Goal: Task Accomplishment & Management: Use online tool/utility

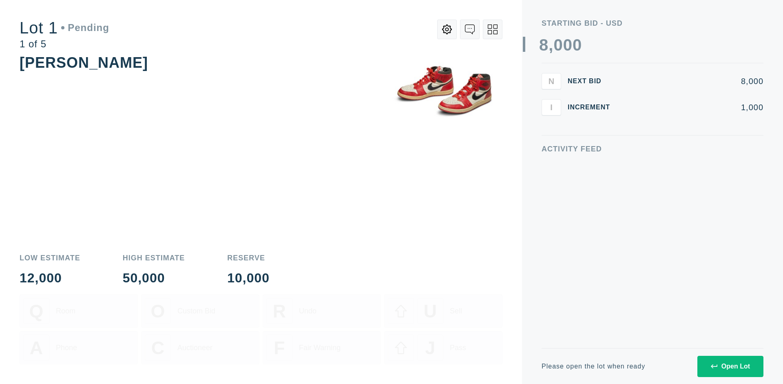
click at [730, 366] on div "Open Lot" at bounding box center [730, 366] width 39 height 7
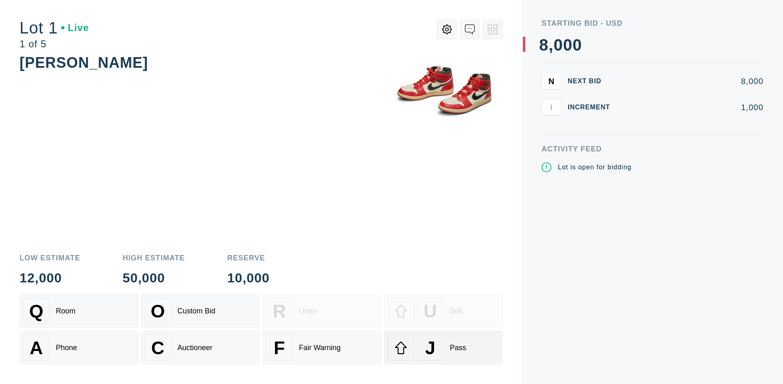
click at [443, 347] on div "J Pass" at bounding box center [443, 347] width 111 height 26
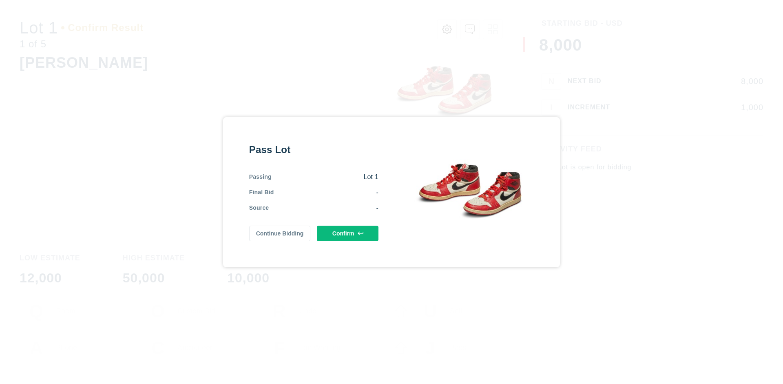
click at [348, 233] on button "Confirm" at bounding box center [348, 233] width 62 height 15
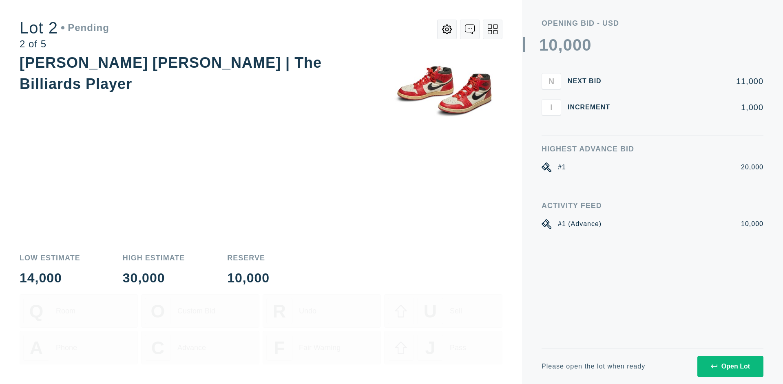
click at [730, 366] on div "Open Lot" at bounding box center [730, 366] width 39 height 7
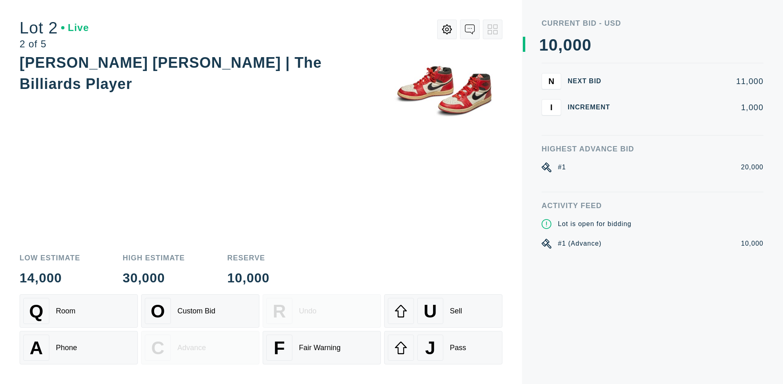
click at [443, 347] on div "J Pass" at bounding box center [443, 347] width 111 height 26
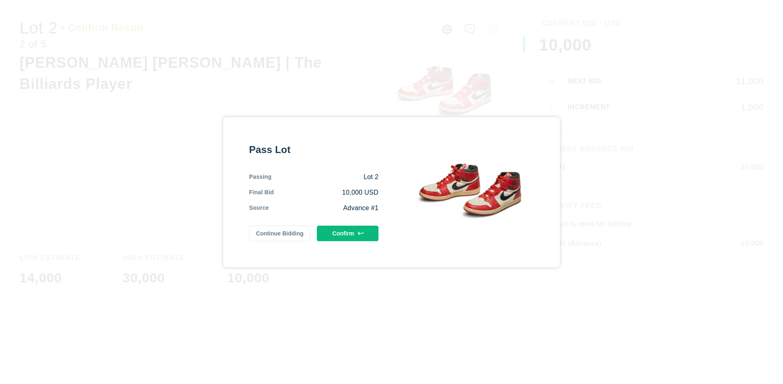
click at [348, 231] on button "Confirm" at bounding box center [348, 233] width 62 height 15
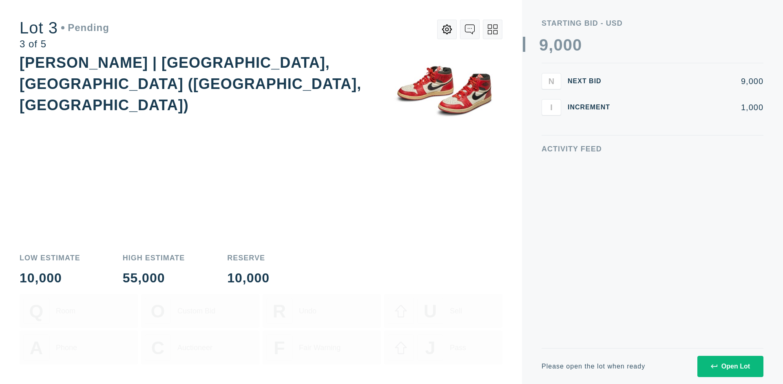
click at [730, 366] on div "Open Lot" at bounding box center [730, 366] width 39 height 7
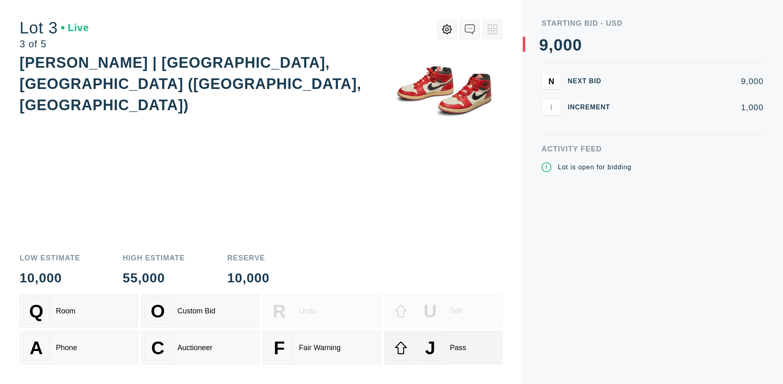
click at [443, 347] on div "J Pass" at bounding box center [443, 347] width 111 height 26
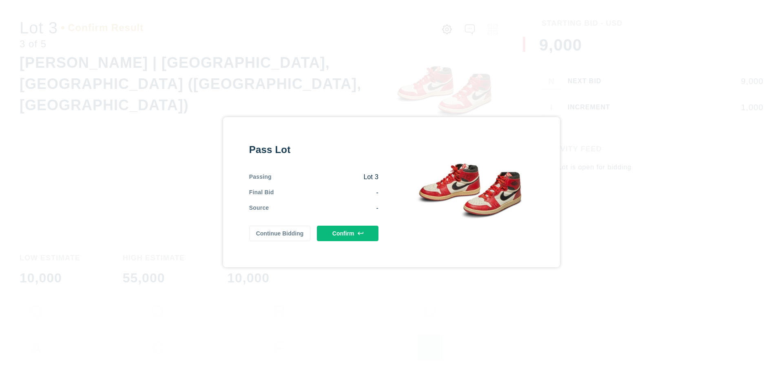
click at [348, 232] on button "Confirm" at bounding box center [348, 233] width 62 height 15
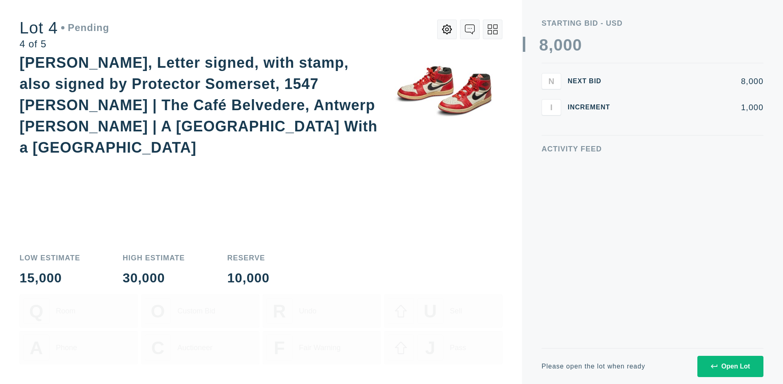
click at [493, 29] on icon at bounding box center [493, 29] width 10 height 10
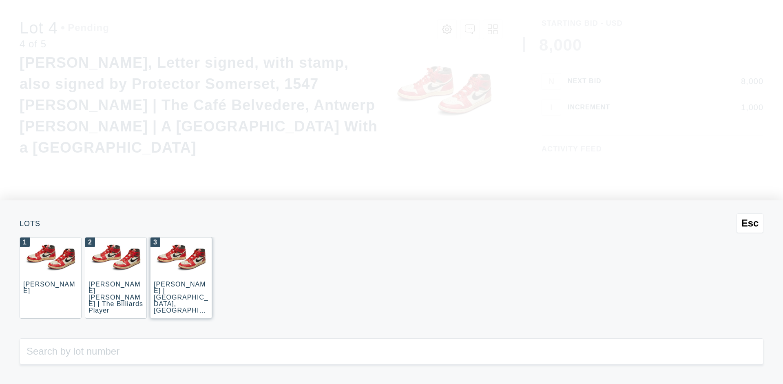
click at [181, 278] on div "3 [PERSON_NAME] | [GEOGRAPHIC_DATA], [GEOGRAPHIC_DATA] ([GEOGRAPHIC_DATA], [GEO…" at bounding box center [181, 278] width 62 height 82
